Goal: Task Accomplishment & Management: Manage account settings

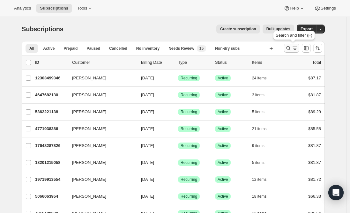
click at [289, 49] on icon "Search and filter results" at bounding box center [288, 48] width 6 height 6
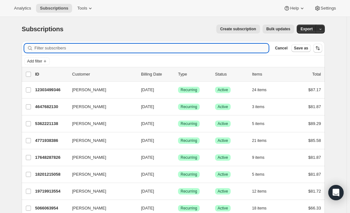
click at [133, 49] on input "Filter subscribers" at bounding box center [151, 48] width 234 height 9
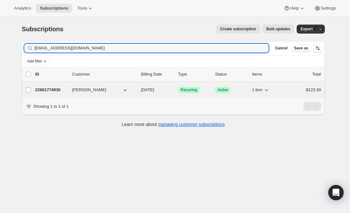
type input "[EMAIL_ADDRESS][DOMAIN_NAME]"
click at [48, 89] on p "22861774930" at bounding box center [51, 90] width 32 height 6
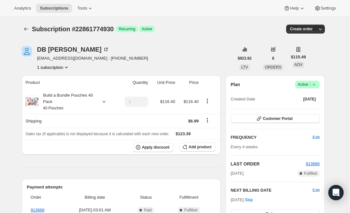
click at [306, 83] on span "Active |" at bounding box center [307, 84] width 19 height 6
click at [306, 109] on span "Cancel subscription" at bounding box center [309, 108] width 36 height 5
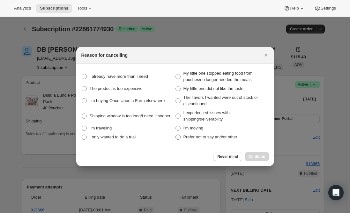
click at [178, 139] on span ":rbv:" at bounding box center [178, 137] width 5 height 5
click at [176, 135] on other "Prefer not to say and/or other" at bounding box center [176, 135] width 0 height 0
radio other "true"
click at [257, 156] on span "Continue" at bounding box center [257, 156] width 17 height 5
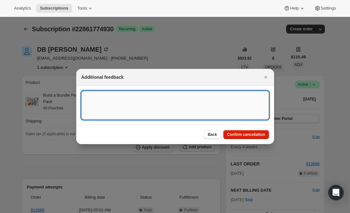
click at [132, 103] on textarea ":rbv:" at bounding box center [175, 105] width 188 height 29
type textarea "Canceled per req."
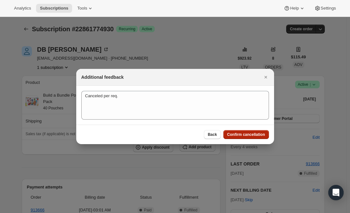
click at [246, 133] on span "Confirm cancellation" at bounding box center [246, 134] width 38 height 5
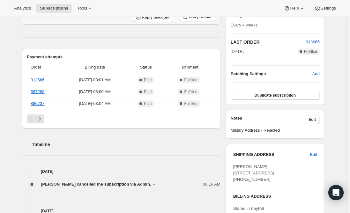
scroll to position [223, 0]
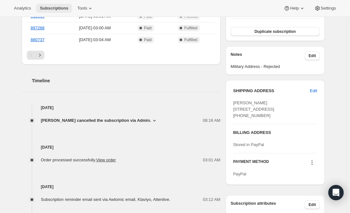
click at [58, 10] on span "Subscriptions" at bounding box center [54, 8] width 28 height 5
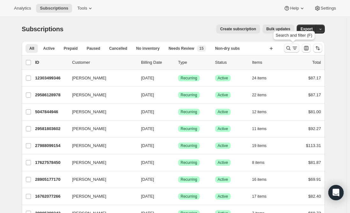
click at [298, 49] on icon "Search and filter results" at bounding box center [295, 48] width 6 height 6
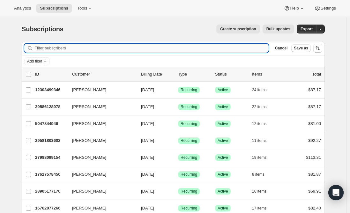
click at [155, 46] on input "Filter subscribers" at bounding box center [151, 48] width 234 height 9
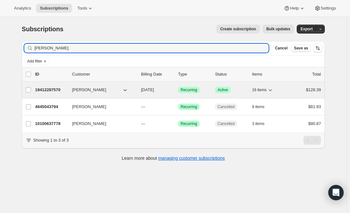
type input "[PERSON_NAME]"
click at [53, 88] on p "19412287570" at bounding box center [51, 90] width 32 height 6
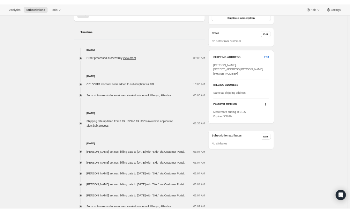
scroll to position [223, 0]
